Goal: Check status

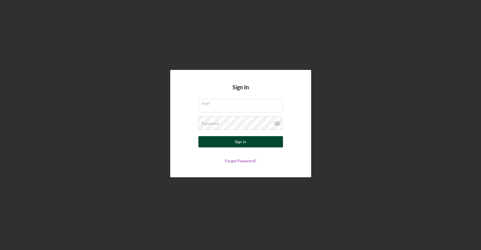
type input "[EMAIL_ADDRESS][DOMAIN_NAME]"
click at [214, 137] on button "Sign In" at bounding box center [240, 141] width 84 height 11
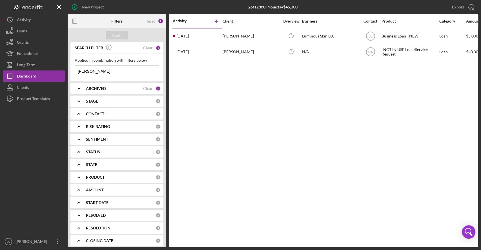
click at [126, 73] on input "[PERSON_NAME]" at bounding box center [117, 71] width 84 height 11
type input "t"
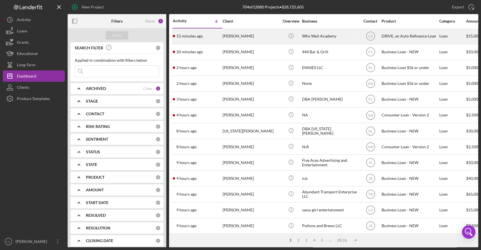
click at [207, 37] on div "15 minutes ago [PERSON_NAME]" at bounding box center [197, 36] width 49 height 15
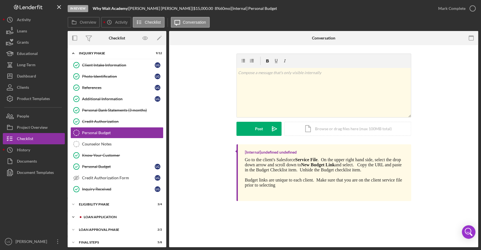
click at [118, 220] on div "Icon/Expander Loan Application 12 / 15" at bounding box center [117, 216] width 99 height 11
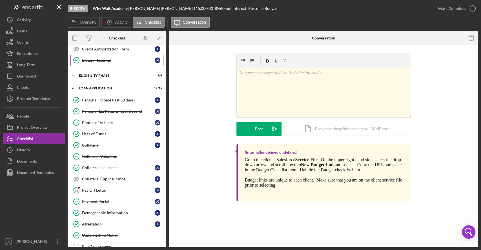
scroll to position [133, 0]
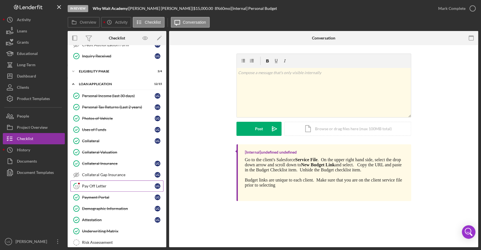
click at [117, 184] on div "Pay Off Letter" at bounding box center [118, 186] width 73 height 5
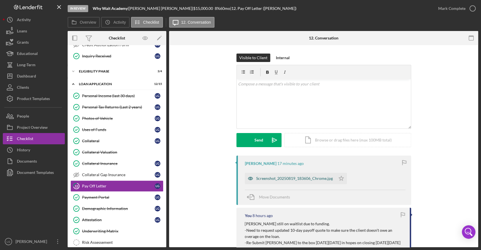
click at [263, 176] on div "Screenshot_20250819_183606_Chrome.jpg" at bounding box center [294, 178] width 77 height 5
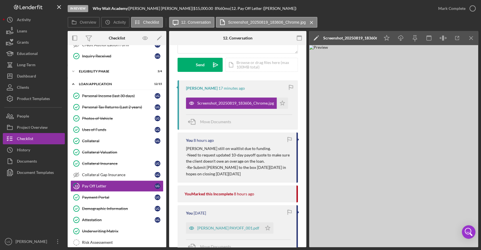
scroll to position [76, 0]
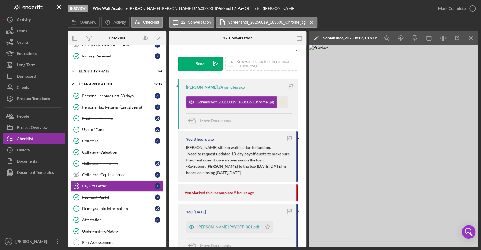
click at [186, 96] on button "Screenshot_20250819_183606_Chrome.jpg Icon/Star" at bounding box center [237, 101] width 102 height 11
click at [333, 124] on img at bounding box center [393, 146] width 169 height 202
click at [369, 106] on img at bounding box center [393, 146] width 169 height 202
click at [367, 102] on img at bounding box center [393, 146] width 169 height 202
